Goal: Transaction & Acquisition: Purchase product/service

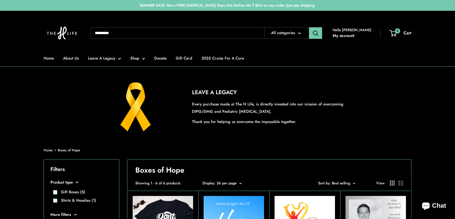
click at [187, 31] on input "Search..." at bounding box center [177, 33] width 173 height 12
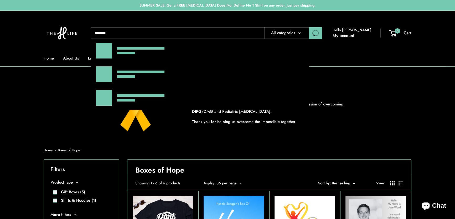
type input "*******"
click at [309, 27] on button "Search" at bounding box center [315, 33] width 13 height 12
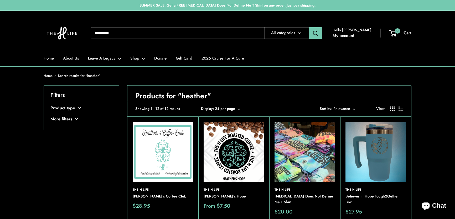
click at [0, 0] on img at bounding box center [0, 0] width 0 height 0
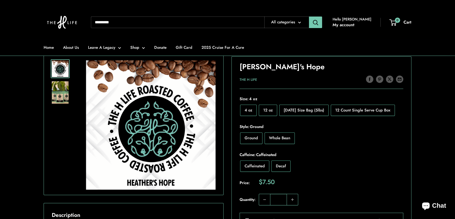
scroll to position [95, 0]
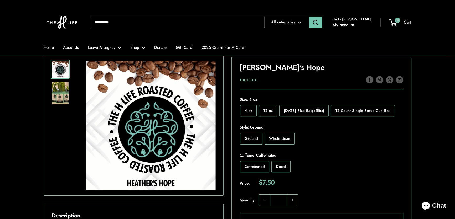
click at [58, 92] on img at bounding box center [60, 93] width 17 height 22
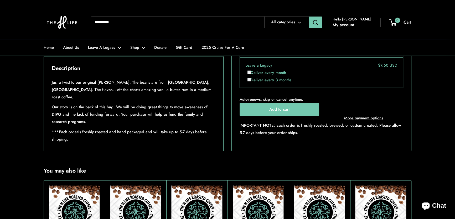
scroll to position [191, 0]
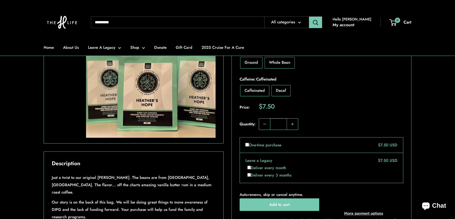
click at [429, 142] on section "Home All products Heather's Hope Roll over image to zoom in Click on image to z…" at bounding box center [227, 96] width 455 height 302
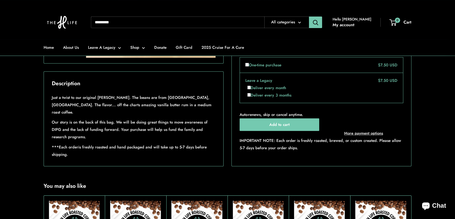
scroll to position [263, 0]
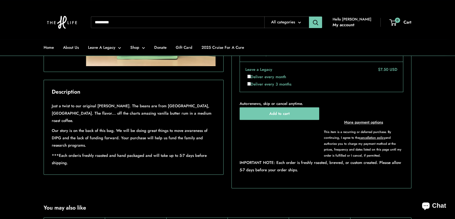
click at [429, 110] on section "Home All products Heather's Hope Roll over image to zoom in Click on image to z…" at bounding box center [227, 30] width 455 height 315
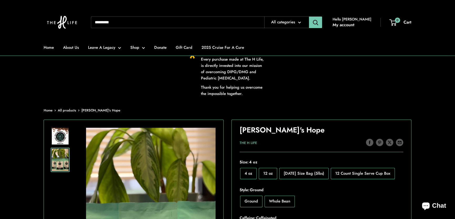
scroll to position [0, 0]
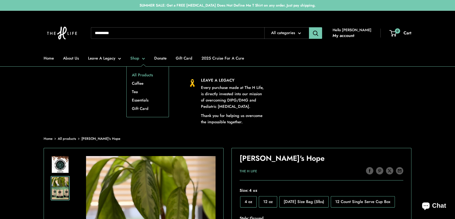
click at [139, 75] on link "All Products" at bounding box center [148, 75] width 42 height 8
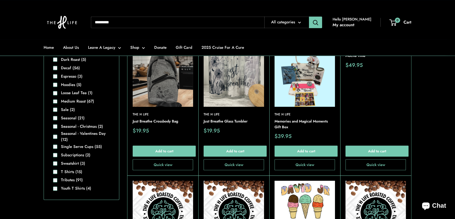
scroll to position [430, 0]
